Goal: Transaction & Acquisition: Purchase product/service

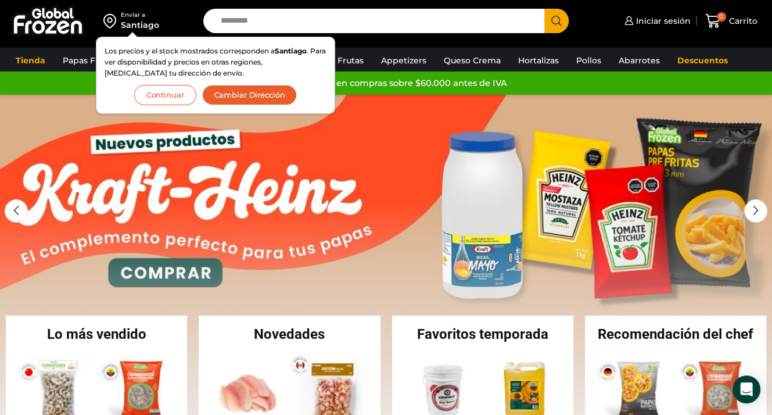
click at [174, 93] on button "Continuar" at bounding box center [165, 95] width 62 height 20
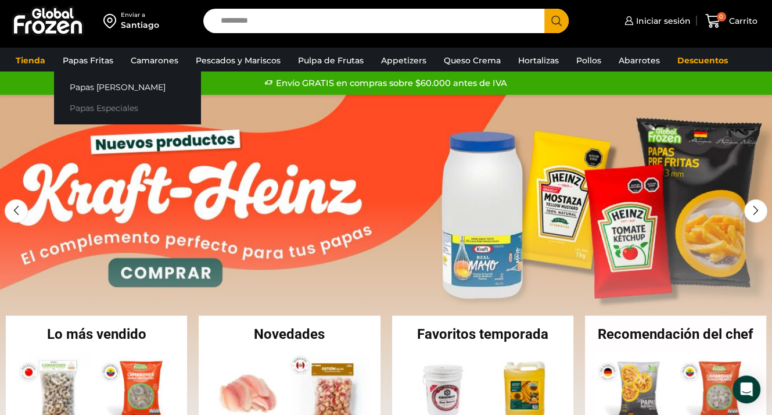
click at [96, 105] on link "Papas Especiales" at bounding box center [127, 108] width 146 height 21
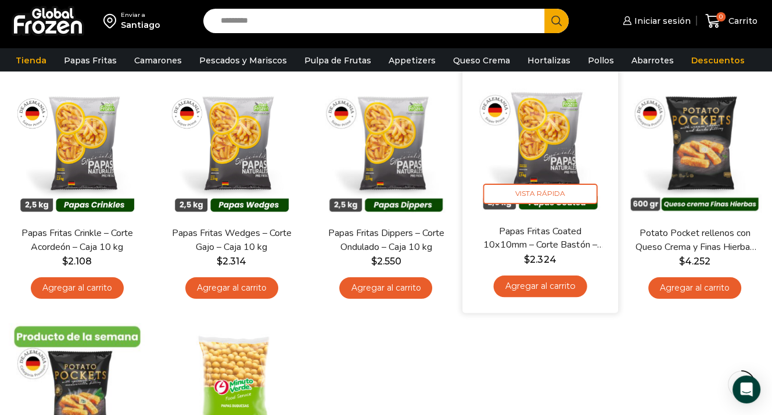
scroll to position [116, 0]
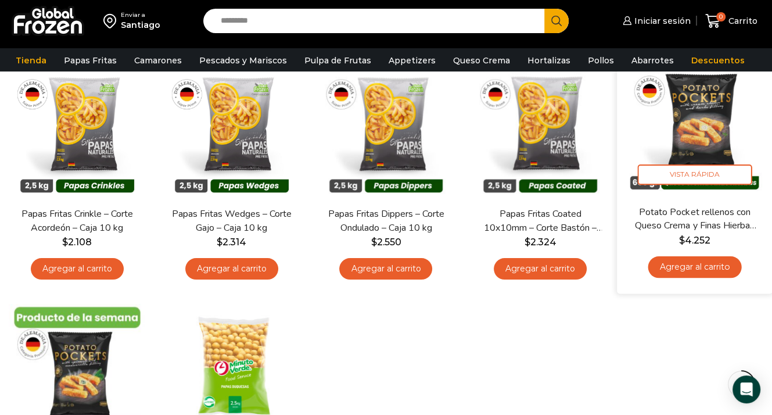
click at [697, 116] on img at bounding box center [694, 127] width 138 height 138
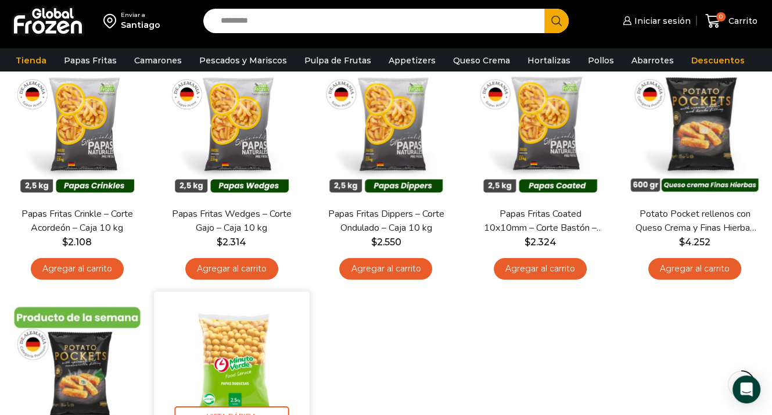
scroll to position [232, 0]
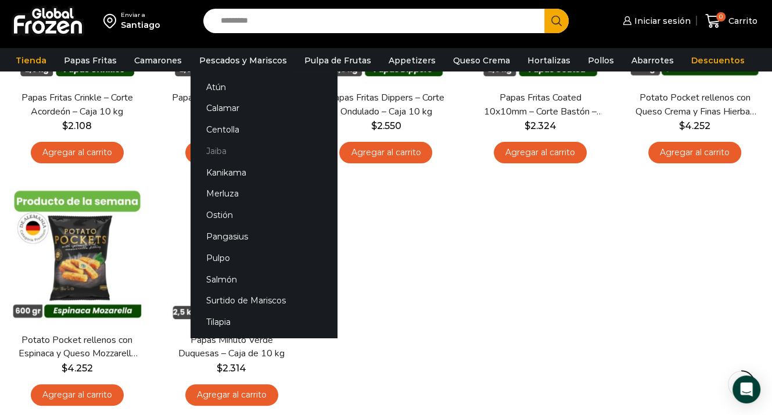
click at [206, 152] on link "Jaiba" at bounding box center [263, 151] width 146 height 21
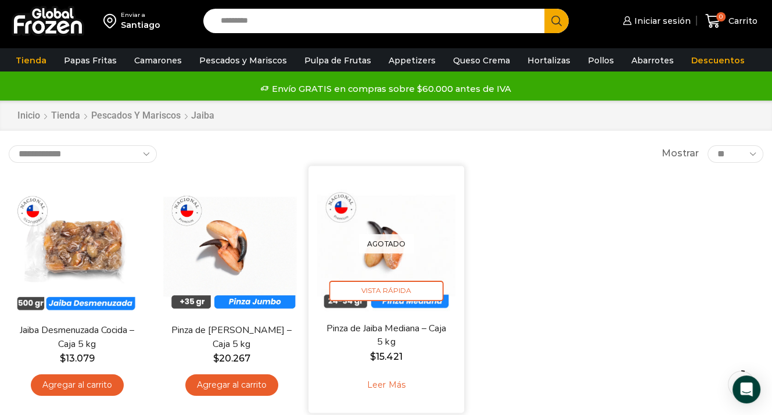
scroll to position [58, 0]
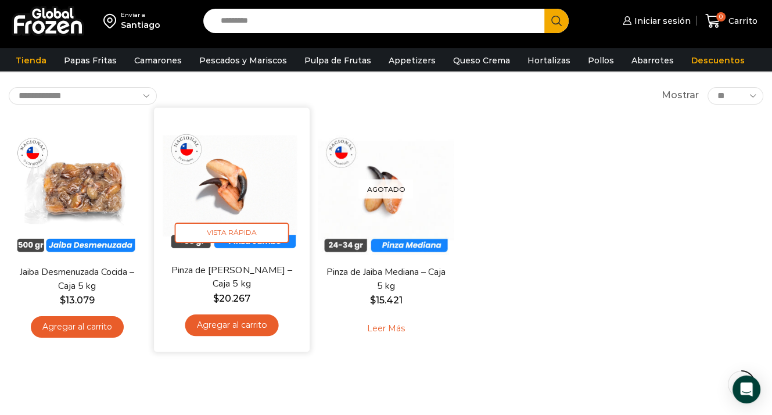
click at [250, 171] on img at bounding box center [232, 185] width 138 height 138
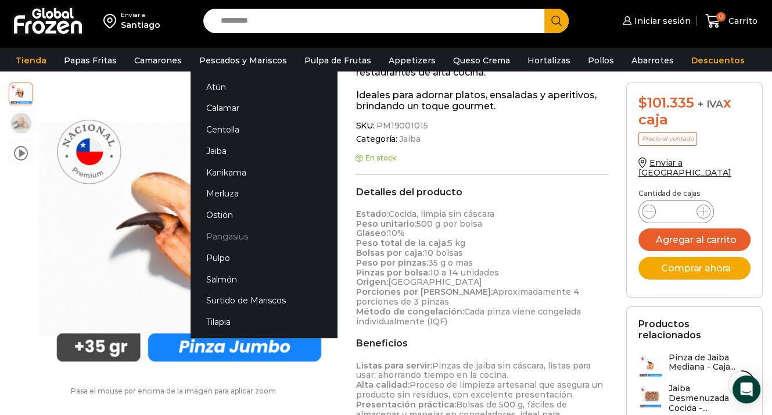
scroll to position [348, 0]
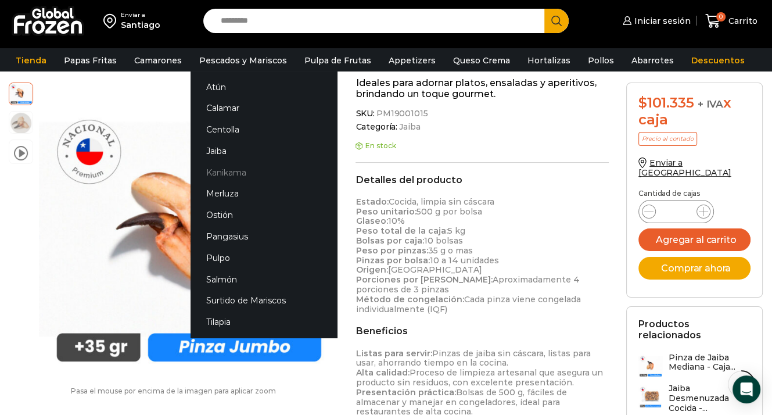
click at [223, 179] on link "Kanikama" at bounding box center [263, 171] width 146 height 21
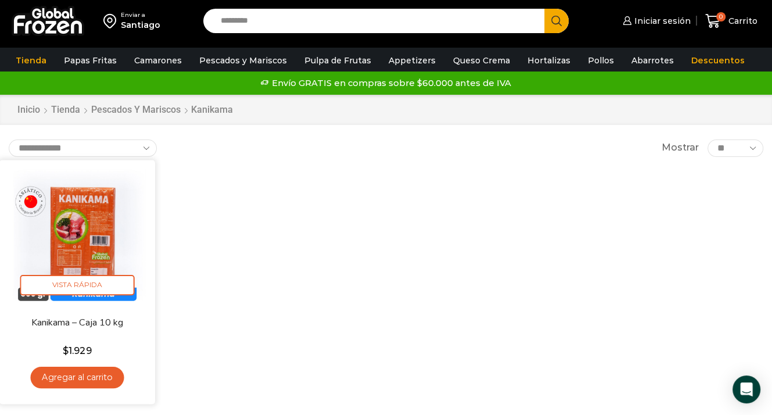
click at [94, 231] on img at bounding box center [77, 237] width 138 height 138
